Goal: Information Seeking & Learning: Check status

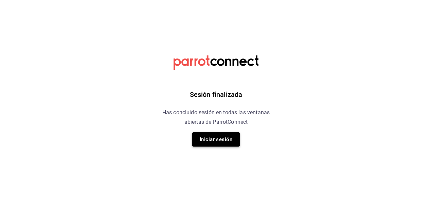
drag, startPoint x: 227, startPoint y: 148, endPoint x: 225, endPoint y: 141, distance: 6.8
click at [225, 141] on div "Sesión finalizada Has concluido sesión en todas las ventanas abiertas de Parrot…" at bounding box center [215, 101] width 171 height 202
click at [225, 141] on button "Iniciar sesión" at bounding box center [215, 139] width 47 height 14
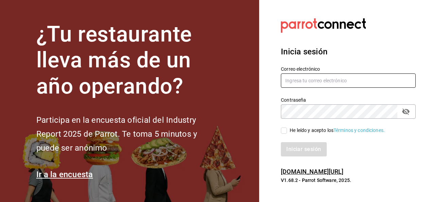
type input "ricardolopez.icc@hotmail.com"
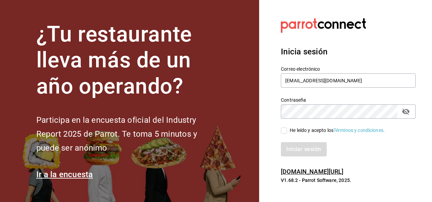
click at [284, 128] on input "He leído y acepto los Términos y condiciones." at bounding box center [284, 130] width 6 height 6
checkbox input "true"
click at [293, 147] on button "Iniciar sesión" at bounding box center [304, 149] width 46 height 14
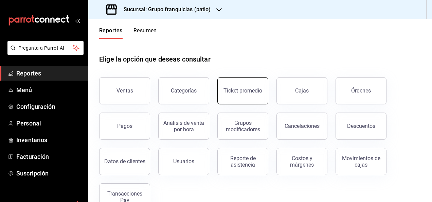
click at [248, 91] on div "Ticket promedio" at bounding box center [242, 90] width 39 height 6
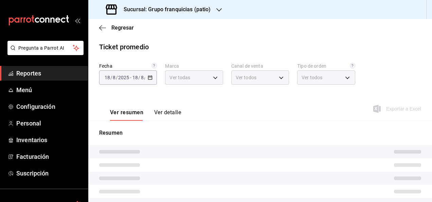
type input "e7eab595-ead1-4094-8dde-5ba67c403731"
type input "PARROT,UBER_EATS,RAPPI,DIDI_FOOD,ONLINE"
type input "41df339c-e455-42aa-9c55-d42ac6b7c4b5,352a32ea-f75b-4529-8f6e-0abbd459ef2a,3813f…"
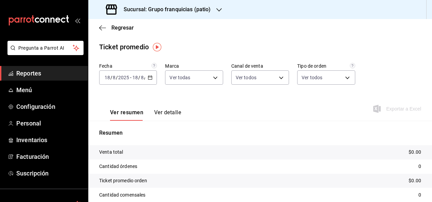
click at [153, 81] on div "2025-08-18 18 / 8 / 2025 - 2025-08-18 18 / 8 / 2025" at bounding box center [128, 77] width 58 height 14
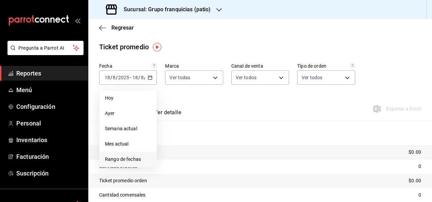
click at [143, 161] on span "Rango de fechas" at bounding box center [128, 158] width 46 height 7
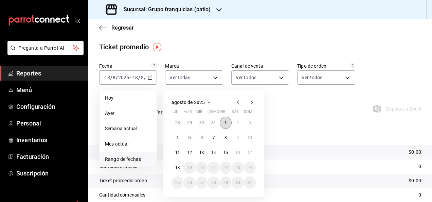
click at [222, 120] on button "1" at bounding box center [225, 122] width 12 height 12
click at [250, 151] on abbr "17" at bounding box center [249, 152] width 4 height 5
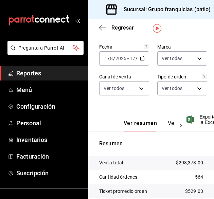
scroll to position [19, 0]
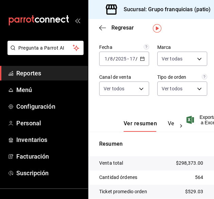
click at [141, 62] on div "2025-08-01 1 / 8 / 2025 - 2025-08-17 17 / 8 / 2025" at bounding box center [124, 59] width 50 height 14
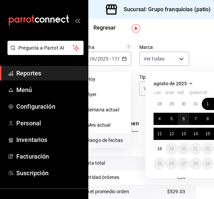
scroll to position [19, 21]
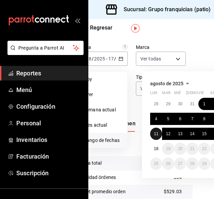
click at [156, 131] on button "11" at bounding box center [156, 134] width 12 height 12
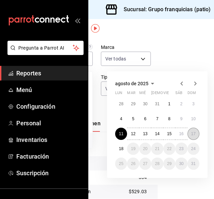
click at [191, 134] on abbr "17" at bounding box center [193, 133] width 4 height 5
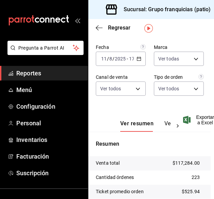
scroll to position [82, 8]
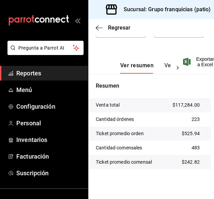
click at [196, 13] on h3 "Sucursal: Grupo franquicias (patio)" at bounding box center [164, 9] width 93 height 8
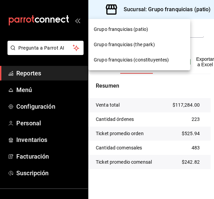
click at [156, 43] on div "Grupo franquicias (the park)" at bounding box center [139, 44] width 91 height 7
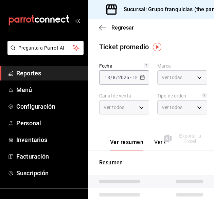
type input "51b0612d-0bc9-4dd2-8441-39dfe55025e1"
type input "PARROT,UBER_EATS,RAPPI,DIDI_FOOD,ONLINE"
type input "7a84c13e-6cf7-4ffe-bb4f-6c105142f344,435704cc-29ee-4c6e-bfda-3346f965b59d,0bf08…"
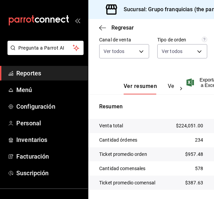
scroll to position [57, 0]
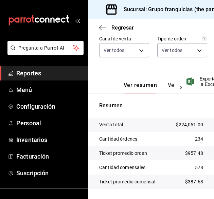
click at [168, 13] on h3 "Sucursal: Grupo franquicias (the park)" at bounding box center [168, 9] width 100 height 8
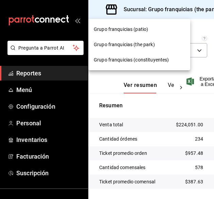
click at [155, 57] on span "Grupo franquicias (constituyentes)" at bounding box center [131, 59] width 75 height 7
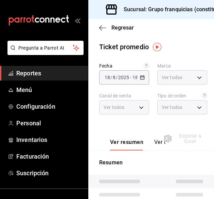
type input "4031477e-e053-4d93-b9af-a5eea3e67119"
type input "PARROT,UBER_EATS,RAPPI,DIDI_FOOD,ONLINE"
type input "af731681-7b67-4dd8-9205-c99a826f2589,86c9433c-4b91-4e8b-b49e-b35393f07b19,53c26…"
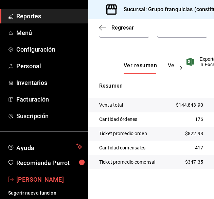
click at [46, 179] on span "Ricardo Lopez" at bounding box center [49, 179] width 66 height 9
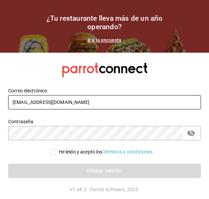
click at [97, 100] on input "ricardolopez.icc@hotmail.com" at bounding box center [104, 102] width 192 height 14
type input "[EMAIL_ADDRESS][DOMAIN_NAME]"
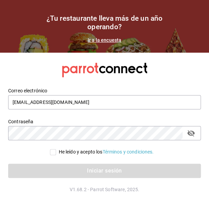
click at [52, 150] on div "He leído y acepto los Términos y condiciones." at bounding box center [100, 147] width 200 height 15
click at [52, 150] on input "He leído y acepto los Términos y condiciones." at bounding box center [53, 152] width 6 height 6
checkbox input "true"
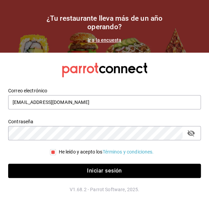
click at [58, 163] on div "Iniciar sesión" at bounding box center [100, 166] width 200 height 22
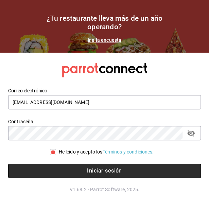
click at [61, 167] on button "Iniciar sesión" at bounding box center [104, 171] width 192 height 14
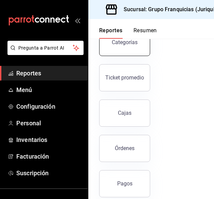
scroll to position [94, 0]
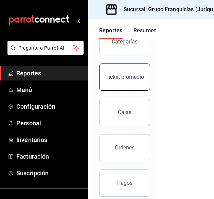
click at [132, 81] on button "Ticket promedio" at bounding box center [124, 76] width 51 height 27
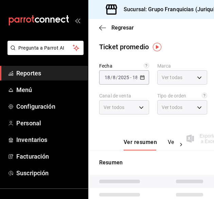
type input "88d326e4-5cdb-490d-b8d0-939c8bd2176f"
type input "PARROT,UBER_EATS,RAPPI,DIDI_FOOD,ONLINE"
type input "864230fb-502d-4fb5-9ff4-59c685831151,c6c6bd75-090a-43dd-98a6-a68d03dd8b3d,EXTER…"
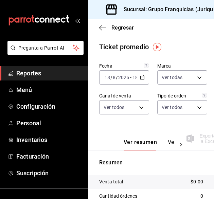
click at [151, 78] on div "Fecha 2025-08-18 18 / 8 / 2025 - 2025-08-18 18 / 8 / 2025 Marca Ver todas 88d32…" at bounding box center [151, 93] width 104 height 60
click at [142, 78] on icon "button" at bounding box center [142, 77] width 5 height 5
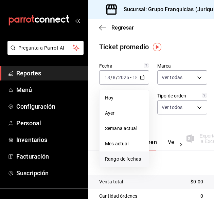
click at [130, 154] on li "Rango de fechas" at bounding box center [123, 158] width 49 height 15
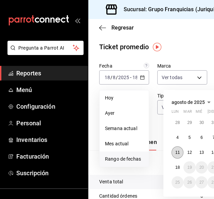
click at [176, 150] on abbr "11" at bounding box center [177, 152] width 4 height 5
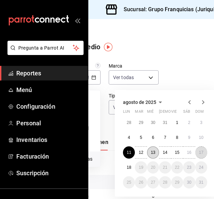
click at [199, 156] on button "17" at bounding box center [201, 152] width 12 height 12
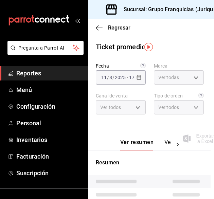
scroll to position [0, 8]
click at [199, 156] on div "Resumen" at bounding box center [148, 199] width 126 height 98
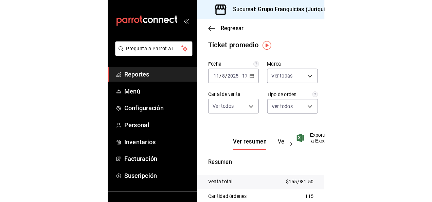
scroll to position [2, 0]
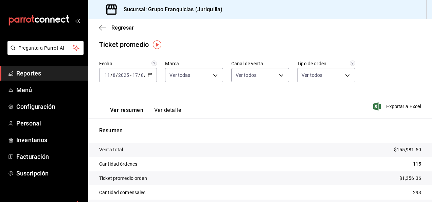
click at [149, 74] on icon "button" at bounding box center [150, 75] width 5 height 5
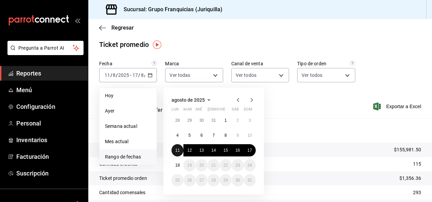
click at [177, 152] on abbr "11" at bounding box center [177, 150] width 4 height 5
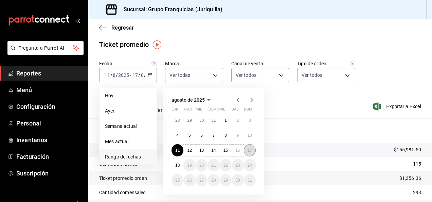
click at [213, 152] on abbr "17" at bounding box center [249, 150] width 4 height 5
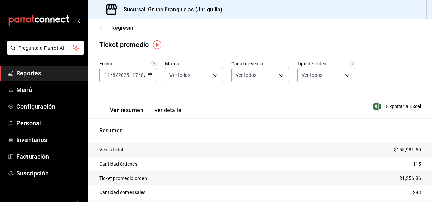
click at [170, 113] on button "Ver detalle" at bounding box center [167, 113] width 27 height 12
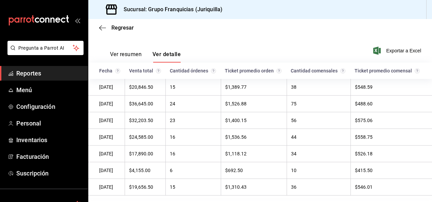
scroll to position [58, 0]
click at [130, 56] on button "Ver resumen" at bounding box center [126, 57] width 32 height 12
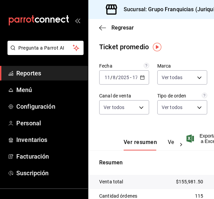
click at [140, 77] on \(Stroke\) "button" at bounding box center [142, 77] width 4 height 0
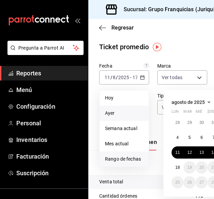
click at [119, 117] on li "Ayer" at bounding box center [123, 113] width 49 height 15
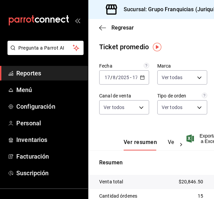
click at [183, 13] on h3 "Sucursal: Grupo Franquicias (Juriquilla)" at bounding box center [170, 9] width 104 height 8
click at [108, 30] on span "Regresar" at bounding box center [116, 27] width 35 height 6
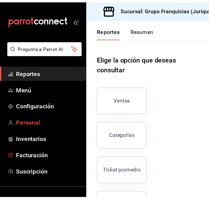
scroll to position [57, 0]
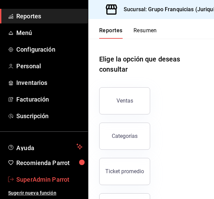
click at [60, 175] on span "SuperAdmin Parrot" at bounding box center [49, 179] width 66 height 9
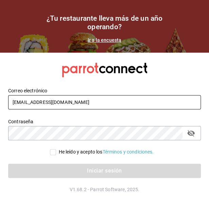
click at [100, 102] on input "grupofranquicias@juriquilla.com" at bounding box center [104, 102] width 192 height 14
type input "[EMAIL_ADDRESS][DOMAIN_NAME]"
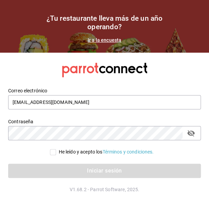
click at [54, 153] on input "He leído y acepto los Términos y condiciones." at bounding box center [53, 152] width 6 height 6
checkbox input "true"
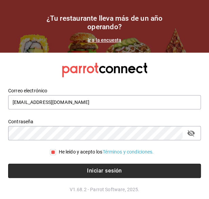
click at [64, 172] on button "Iniciar sesión" at bounding box center [104, 171] width 192 height 14
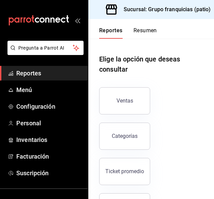
scroll to position [37, 0]
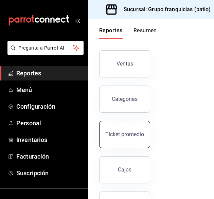
click at [141, 135] on div "Ticket promedio" at bounding box center [124, 134] width 39 height 6
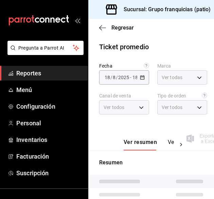
type input "e7eab595-ead1-4094-8dde-5ba67c403731"
type input "PARROT,UBER_EATS,RAPPI,DIDI_FOOD,ONLINE"
type input "41df339c-e455-42aa-9c55-d42ac6b7c4b5,352a32ea-f75b-4529-8f6e-0abbd459ef2a,3813f…"
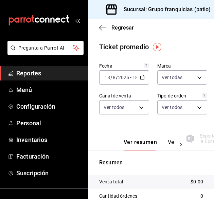
click at [135, 78] on div "[DATE] [DATE] - [DATE] [DATE]" at bounding box center [124, 77] width 50 height 14
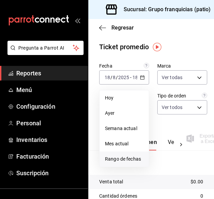
click at [139, 156] on span "Rango de fechas" at bounding box center [124, 158] width 38 height 7
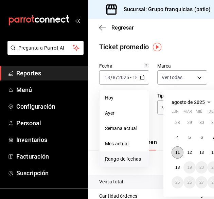
click at [176, 151] on abbr "11" at bounding box center [177, 152] width 4 height 5
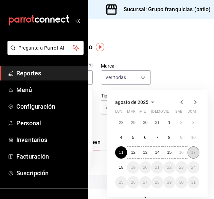
click at [195, 152] on button "17" at bounding box center [193, 152] width 12 height 12
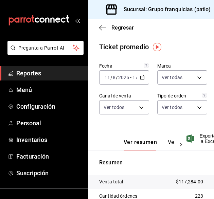
click at [136, 80] on div "2025-08-11 11 / 8 / 2025 - 2025-08-17 17 / 8 / 2025" at bounding box center [124, 77] width 50 height 14
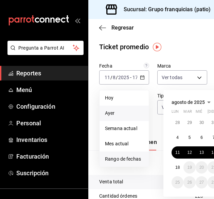
click at [118, 111] on span "Ayer" at bounding box center [124, 113] width 38 height 7
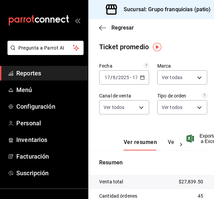
click at [172, 15] on div "Sucursal: Grupo franquicias (patio)" at bounding box center [159, 9] width 131 height 19
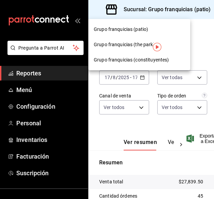
click at [154, 43] on img "button" at bounding box center [157, 47] width 8 height 8
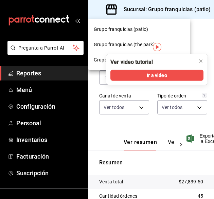
click at [138, 47] on span "Grupo franquicias (the park)" at bounding box center [124, 44] width 61 height 7
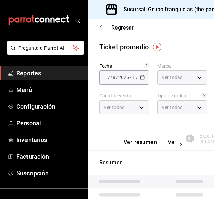
type input "51b0612d-0bc9-4dd2-8441-39dfe55025e1"
type input "PARROT,UBER_EATS,RAPPI,DIDI_FOOD,ONLINE"
type input "7a84c13e-6cf7-4ffe-bb4f-6c105142f344,435704cc-29ee-4c6e-bfda-3346f965b59d,0bf08…"
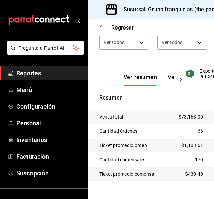
scroll to position [65, 0]
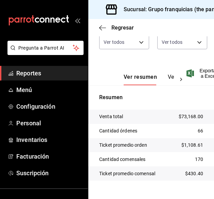
click at [196, 15] on div "Sucursal: Grupo franquicias (the park)" at bounding box center [163, 9] width 138 height 19
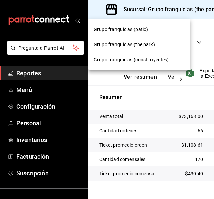
click at [168, 56] on span "Grupo franquicias (constituyentes)" at bounding box center [131, 59] width 75 height 7
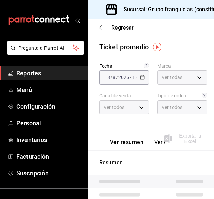
type input "4031477e-e053-4d93-b9af-a5eea3e67119"
type input "PARROT,UBER_EATS,RAPPI,DIDI_FOOD,ONLINE"
type input "af731681-7b67-4dd8-9205-c99a826f2589,86c9433c-4b91-4e8b-b49e-b35393f07b19,53c26…"
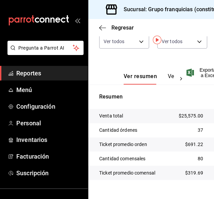
scroll to position [0, 0]
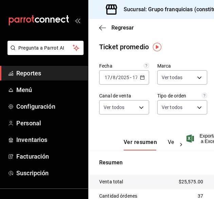
click at [140, 78] on \(Stroke\) "button" at bounding box center [142, 78] width 4 height 4
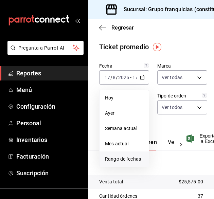
click at [124, 155] on span "Rango de fechas" at bounding box center [124, 158] width 38 height 7
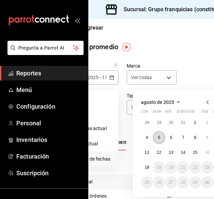
scroll to position [0, 40]
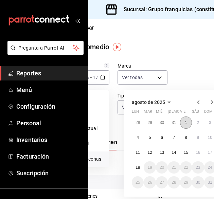
click at [186, 122] on abbr "1" at bounding box center [186, 122] width 2 height 5
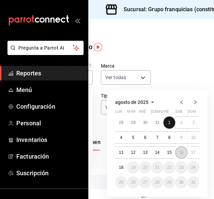
scroll to position [0, 59]
click at [191, 154] on abbr "17" at bounding box center [193, 152] width 4 height 5
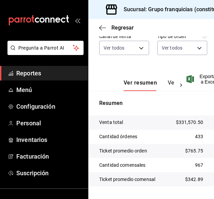
scroll to position [61, 0]
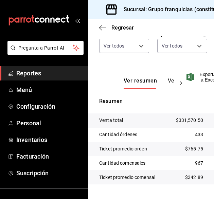
click at [193, 13] on h3 "Sucursal: Grupo franquicias (constituyentes)" at bounding box center [176, 9] width 116 height 8
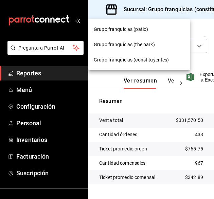
click at [164, 44] on div "Grupo franquicias (the park)" at bounding box center [139, 44] width 91 height 7
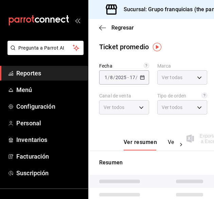
type input "51b0612d-0bc9-4dd2-8441-39dfe55025e1"
type input "PARROT,UBER_EATS,RAPPI,DIDI_FOOD,ONLINE"
type input "7a84c13e-6cf7-4ffe-bb4f-6c105142f344,435704cc-29ee-4c6e-bfda-3346f965b59d,0bf08…"
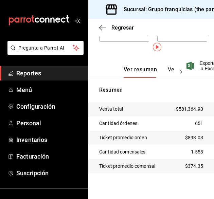
scroll to position [0, 0]
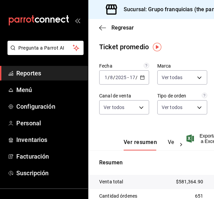
click at [176, 4] on div "Sucursal: Grupo franquicias (the park)" at bounding box center [163, 9] width 138 height 19
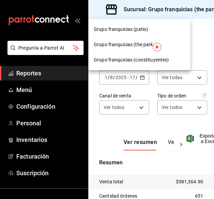
click at [143, 28] on span "Grupo franquicias (patio)" at bounding box center [121, 29] width 54 height 7
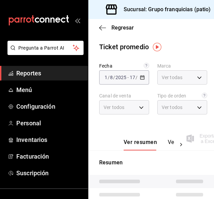
type input "e7eab595-ead1-4094-8dde-5ba67c403731"
type input "PARROT,UBER_EATS,RAPPI,DIDI_FOOD,ONLINE"
type input "41df339c-e455-42aa-9c55-d42ac6b7c4b5,352a32ea-f75b-4529-8f6e-0abbd459ef2a,3813f…"
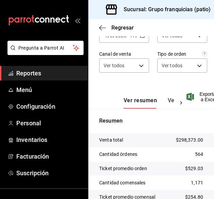
scroll to position [57, 0]
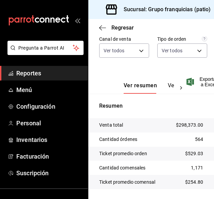
click at [190, 11] on h3 "Sucursal: Grupo franquicias (patio)" at bounding box center [164, 9] width 93 height 8
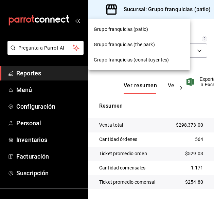
click at [66, 124] on div at bounding box center [107, 99] width 214 height 199
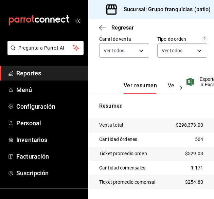
click at [66, 124] on div at bounding box center [107, 99] width 214 height 199
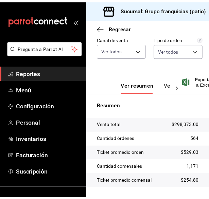
scroll to position [57, 0]
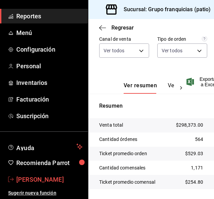
click at [47, 178] on span "Ricardo Lopez" at bounding box center [49, 179] width 66 height 9
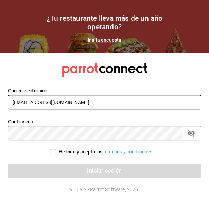
click at [115, 105] on input "[EMAIL_ADDRESS][DOMAIN_NAME]" at bounding box center [104, 102] width 192 height 14
type input "[EMAIL_ADDRESS][DOMAIN_NAME]"
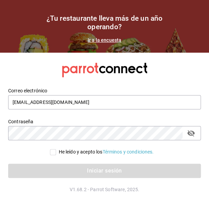
click at [51, 154] on input "He leído y acepto los Términos y condiciones." at bounding box center [53, 152] width 6 height 6
checkbox input "true"
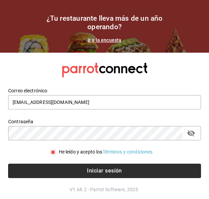
click at [55, 174] on button "Iniciar sesión" at bounding box center [104, 171] width 192 height 14
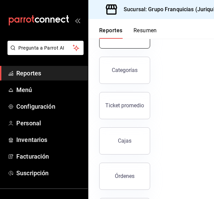
scroll to position [63, 0]
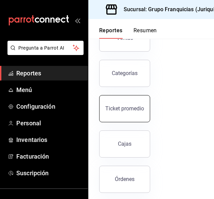
click at [136, 108] on div "Ticket promedio" at bounding box center [124, 108] width 39 height 6
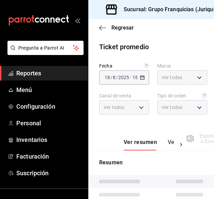
type input "88d326e4-5cdb-490d-b8d0-939c8bd2176f"
type input "PARROT,UBER_EATS,RAPPI,DIDI_FOOD,ONLINE"
type input "864230fb-502d-4fb5-9ff4-59c685831151,c6c6bd75-090a-43dd-98a6-a68d03dd8b3d,EXTER…"
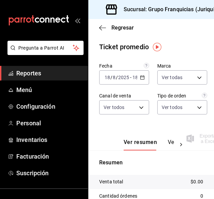
click at [138, 71] on div "[DATE] [DATE] - [DATE] [DATE]" at bounding box center [124, 77] width 50 height 14
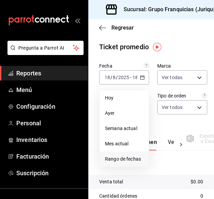
click at [131, 155] on li "Rango de fechas" at bounding box center [123, 158] width 49 height 15
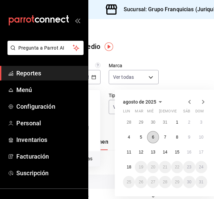
scroll to position [0, 49]
click at [178, 122] on button "1" at bounding box center [177, 122] width 12 height 12
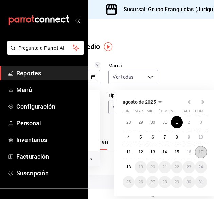
click at [202, 154] on button "17" at bounding box center [201, 152] width 12 height 12
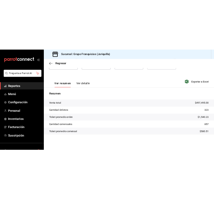
scroll to position [0, 0]
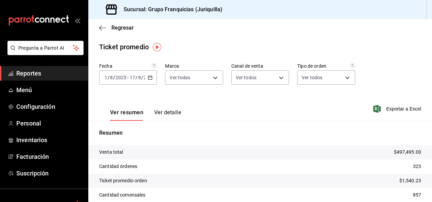
click at [150, 80] on div "2025-08-01 1 / 8 / 2025 - 2025-08-17 17 / 8 / 2025" at bounding box center [128, 77] width 58 height 14
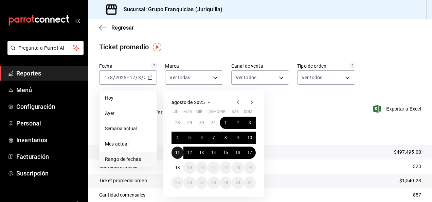
click at [175, 150] on abbr "11" at bounding box center [177, 152] width 4 height 5
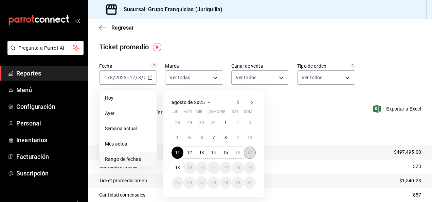
click at [213, 155] on button "17" at bounding box center [250, 152] width 12 height 12
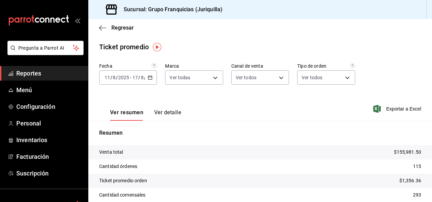
click at [164, 116] on button "Ver detalle" at bounding box center [167, 115] width 27 height 12
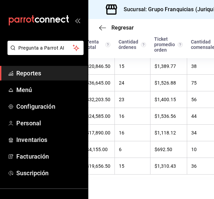
scroll to position [0, 42]
click at [78, 24] on div "mailbox folders" at bounding box center [44, 20] width 88 height 41
click at [75, 18] on icon "open_drawer_menu" at bounding box center [77, 20] width 5 height 5
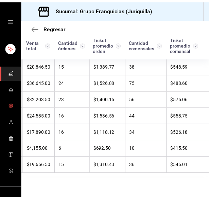
scroll to position [53, 0]
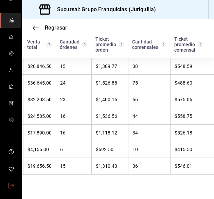
click at [8, 184] on icon "mailbox folders" at bounding box center [10, 185] width 5 height 5
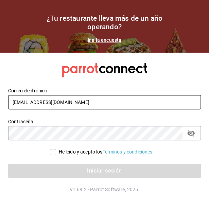
click at [86, 100] on input "grupofranquicias@juriquilla.com" at bounding box center [104, 102] width 192 height 14
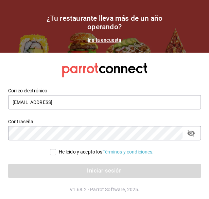
type input "grupofranquicias@juriquilla.comri"
click at [52, 151] on input "He leído y acepto los Términos y condiciones." at bounding box center [53, 152] width 6 height 6
checkbox input "true"
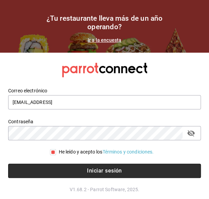
click at [53, 173] on button "Iniciar sesión" at bounding box center [104, 171] width 192 height 14
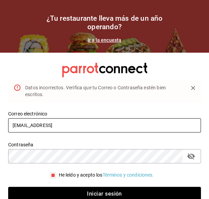
click at [119, 127] on input "grupofranquicias@juriquilla.comri" at bounding box center [104, 125] width 192 height 14
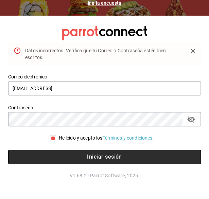
click at [103, 157] on button "Iniciar sesión" at bounding box center [104, 157] width 192 height 14
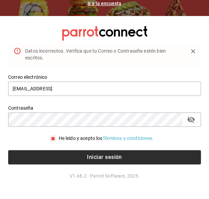
scroll to position [37, 0]
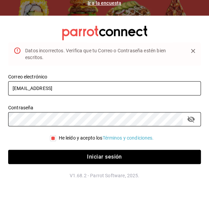
type input "grupofranquicias@juriquilla.com"
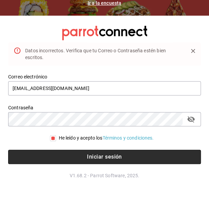
click at [70, 155] on button "Iniciar sesión" at bounding box center [104, 157] width 192 height 14
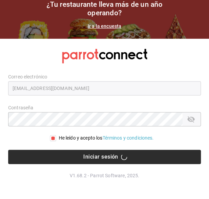
scroll to position [14, 0]
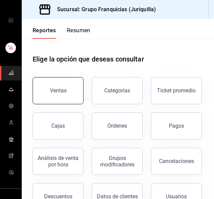
click at [52, 91] on div "Ventas" at bounding box center [58, 90] width 17 height 6
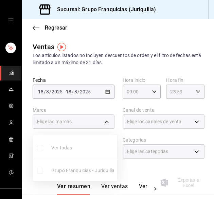
drag, startPoint x: 56, startPoint y: 127, endPoint x: 22, endPoint y: 49, distance: 84.2
click at [22, 49] on body "Sucursal: Grupo Franquicias (Juriquilla) Regresar Ventas Los artículos listados…" at bounding box center [107, 99] width 214 height 199
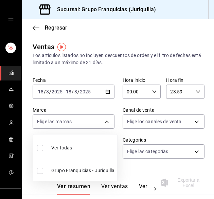
click at [35, 28] on div at bounding box center [107, 99] width 214 height 199
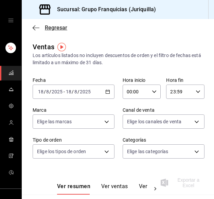
click at [41, 26] on span "Regresar" at bounding box center [50, 27] width 35 height 6
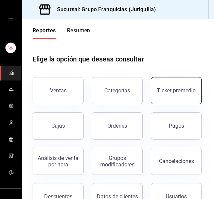
click at [151, 104] on button "Ticket promedio" at bounding box center [176, 90] width 51 height 27
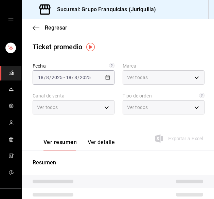
type input "88d326e4-5cdb-490d-b8d0-939c8bd2176f"
type input "PARROT,UBER_EATS,RAPPI,DIDI_FOOD,ONLINE"
type input "864230fb-502d-4fb5-9ff4-59c685831151,c6c6bd75-090a-43dd-98a6-a68d03dd8b3d,EXTER…"
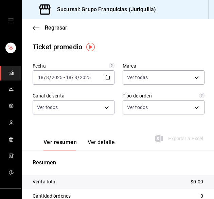
click at [96, 80] on div "[DATE] [DATE] - [DATE] [DATE]" at bounding box center [74, 77] width 82 height 14
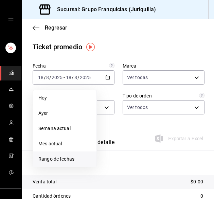
click at [71, 155] on li "Rango de fechas" at bounding box center [64, 158] width 63 height 15
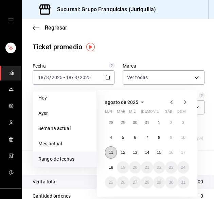
click at [111, 152] on abbr "11" at bounding box center [111, 152] width 4 height 5
click at [183, 153] on abbr "17" at bounding box center [183, 152] width 4 height 5
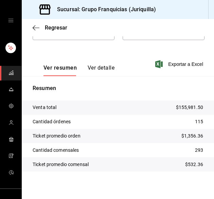
scroll to position [77, 0]
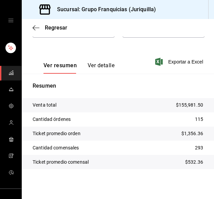
click at [98, 68] on button "Ver detalle" at bounding box center [101, 68] width 27 height 12
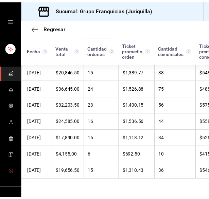
scroll to position [53, 0]
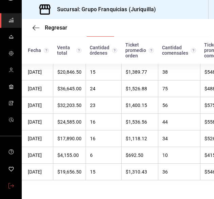
click at [10, 185] on icon "mailbox folders" at bounding box center [10, 185] width 5 height 5
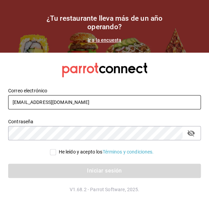
click at [28, 103] on input "grupofranquicias@juriquilla.com" at bounding box center [104, 102] width 192 height 14
type input "ricardolopez.icc@hotmail.com"
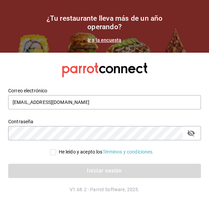
click at [51, 153] on input "He leído y acepto los Términos y condiciones." at bounding box center [53, 152] width 6 height 6
checkbox input "true"
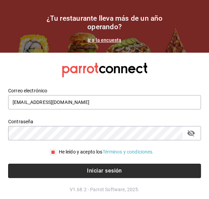
click at [49, 169] on button "Iniciar sesión" at bounding box center [104, 171] width 192 height 14
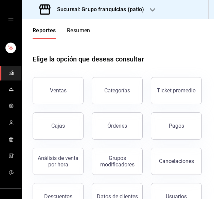
click at [132, 7] on h3 "Sucursal: Grupo franquicias (patio)" at bounding box center [98, 9] width 93 height 8
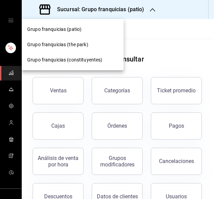
click at [92, 50] on div "Grupo franquicias (the park)" at bounding box center [73, 44] width 102 height 15
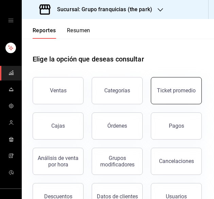
click at [151, 104] on button "Ticket promedio" at bounding box center [176, 90] width 51 height 27
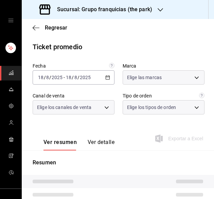
type input "51b0612d-0bc9-4dd2-8441-39dfe55025e1"
type input "PARROT,UBER_EATS,RAPPI,DIDI_FOOD,ONLINE"
type input "7a84c13e-6cf7-4ffe-bb4f-6c105142f344,435704cc-29ee-4c6e-bfda-3346f965b59d,0bf08…"
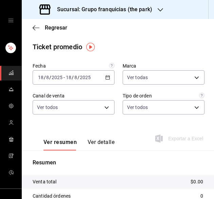
click at [109, 76] on div "2025-08-18 18 / 8 / 2025 - 2025-08-18 18 / 8 / 2025" at bounding box center [74, 77] width 82 height 14
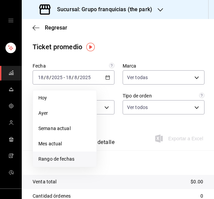
click at [68, 157] on span "Rango de fechas" at bounding box center [64, 158] width 53 height 7
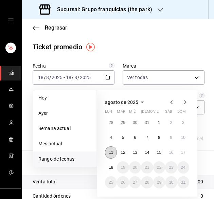
click at [111, 153] on abbr "11" at bounding box center [111, 152] width 4 height 5
click at [180, 152] on button "17" at bounding box center [183, 152] width 12 height 12
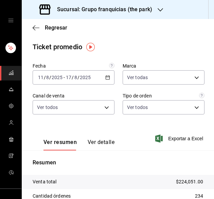
click at [100, 141] on button "Ver detalle" at bounding box center [101, 145] width 27 height 12
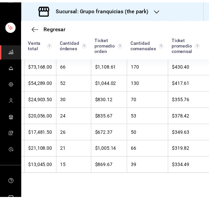
scroll to position [53, 0]
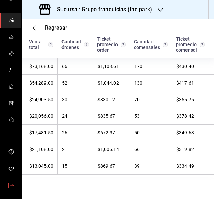
click at [9, 188] on span "mailbox folders" at bounding box center [10, 185] width 5 height 9
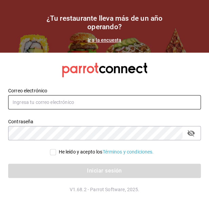
type input "ricardolopez.icc@hotmail.com"
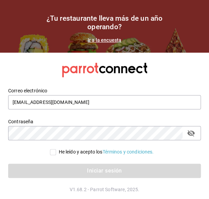
drag, startPoint x: 52, startPoint y: 153, endPoint x: 54, endPoint y: 175, distance: 21.5
click at [54, 175] on div "Correo electrónico ricardolopez.icc@hotmail.com Contraseña Contraseña He leído …" at bounding box center [100, 128] width 200 height 98
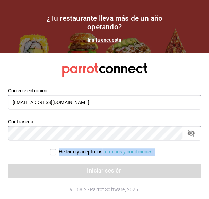
drag, startPoint x: 54, startPoint y: 175, endPoint x: 52, endPoint y: 151, distance: 24.2
click at [52, 151] on div "Correo electrónico ricardolopez.icc@hotmail.com Contraseña Contraseña He leído …" at bounding box center [100, 128] width 200 height 98
click at [52, 151] on input "He leído y acepto los Términos y condiciones." at bounding box center [53, 152] width 6 height 6
checkbox input "true"
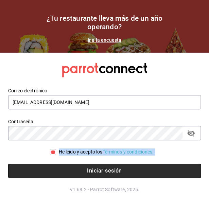
click at [50, 166] on button "Iniciar sesión" at bounding box center [104, 171] width 192 height 14
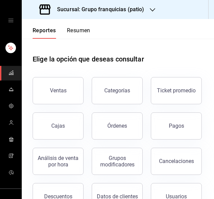
click at [141, 5] on h3 "Sucursal: Grupo franquicias (patio)" at bounding box center [98, 9] width 93 height 8
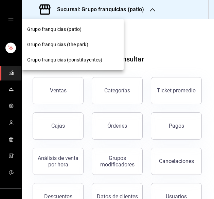
click at [98, 57] on span "Grupo franquicias (constituyentes)" at bounding box center [64, 59] width 75 height 7
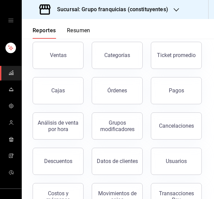
scroll to position [36, 0]
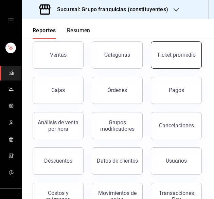
click at [151, 69] on button "Ticket promedio" at bounding box center [176, 54] width 51 height 27
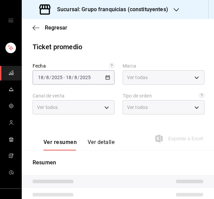
type input "4031477e-e053-4d93-b9af-a5eea3e67119"
type input "PARROT,UBER_EATS,RAPPI,DIDI_FOOD,ONLINE"
type input "af731681-7b67-4dd8-9205-c99a826f2589,86c9433c-4b91-4e8b-b49e-b35393f07b19,53c26…"
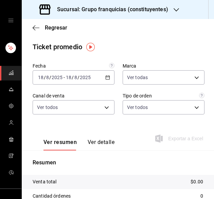
click at [106, 77] on icon "button" at bounding box center [107, 77] width 5 height 5
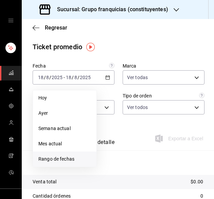
click at [81, 160] on span "Rango de fechas" at bounding box center [64, 158] width 53 height 7
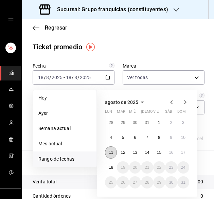
click at [114, 151] on button "11" at bounding box center [111, 152] width 12 height 12
click at [181, 154] on abbr "17" at bounding box center [183, 152] width 4 height 5
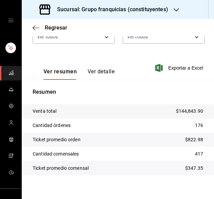
scroll to position [77, 0]
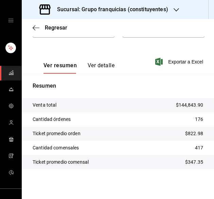
click at [107, 65] on button "Ver detalle" at bounding box center [101, 68] width 27 height 12
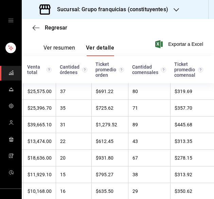
scroll to position [91, 0]
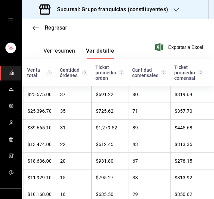
click at [171, 10] on div "Sucursal: Grupo franquicias (constituyentes)" at bounding box center [104, 9] width 154 height 19
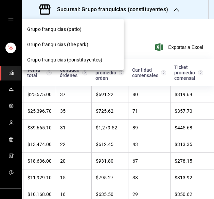
click at [89, 29] on div "Grupo franquicias (patio)" at bounding box center [72, 29] width 91 height 7
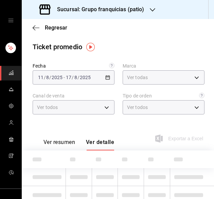
type input "e7eab595-ead1-4094-8dde-5ba67c403731"
type input "PARROT,UBER_EATS,RAPPI,DIDI_FOOD,ONLINE"
type input "41df339c-e455-42aa-9c55-d42ac6b7c4b5,352a32ea-f75b-4529-8f6e-0abbd459ef2a,3813f…"
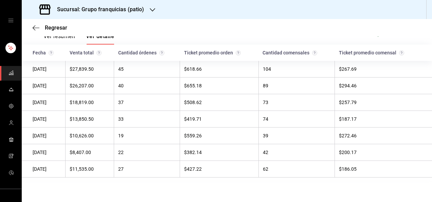
scroll to position [77, 0]
